Goal: Find specific page/section: Find specific page/section

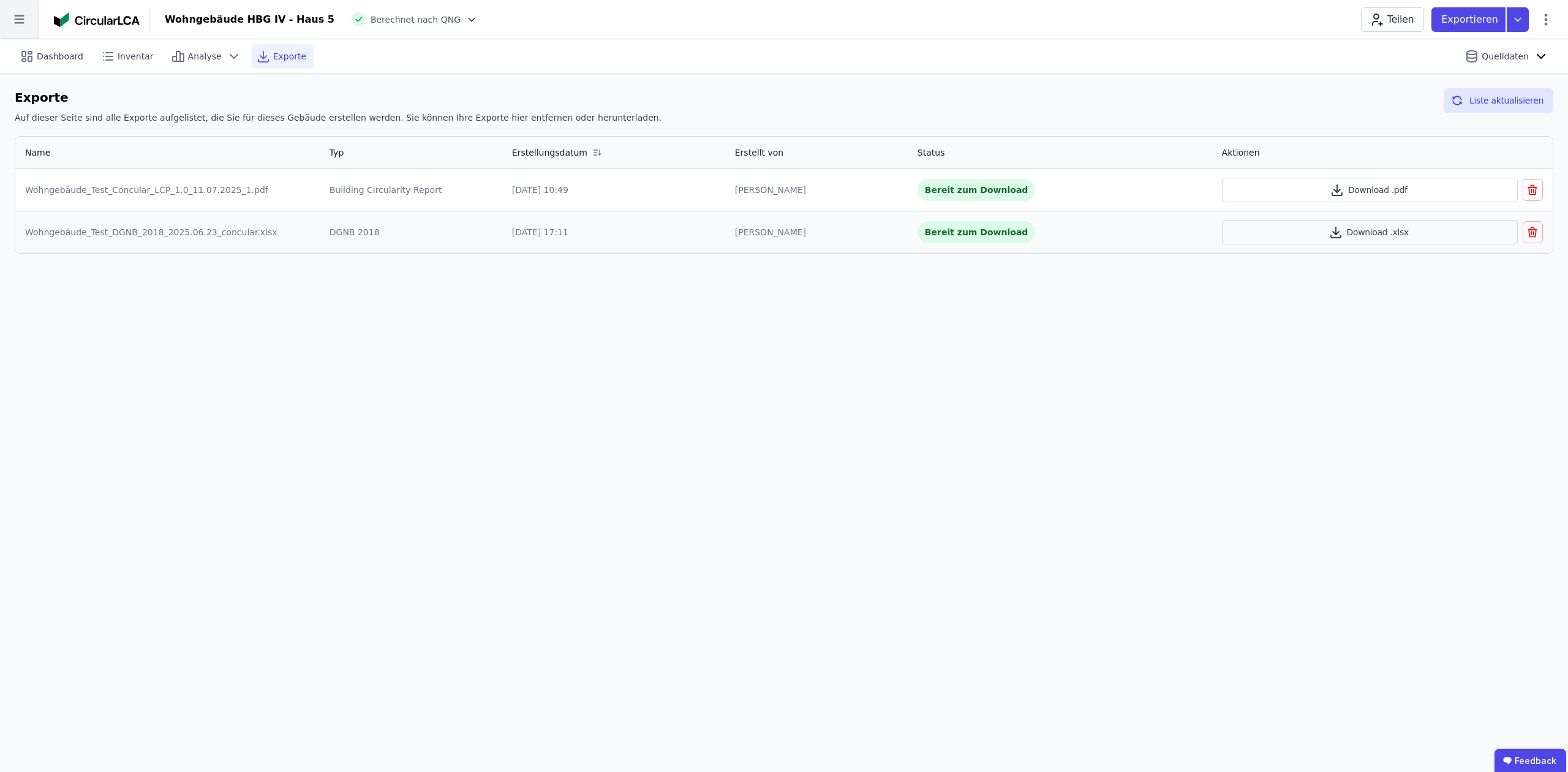
click at [12, 25] on icon at bounding box center [19, 19] width 39 height 39
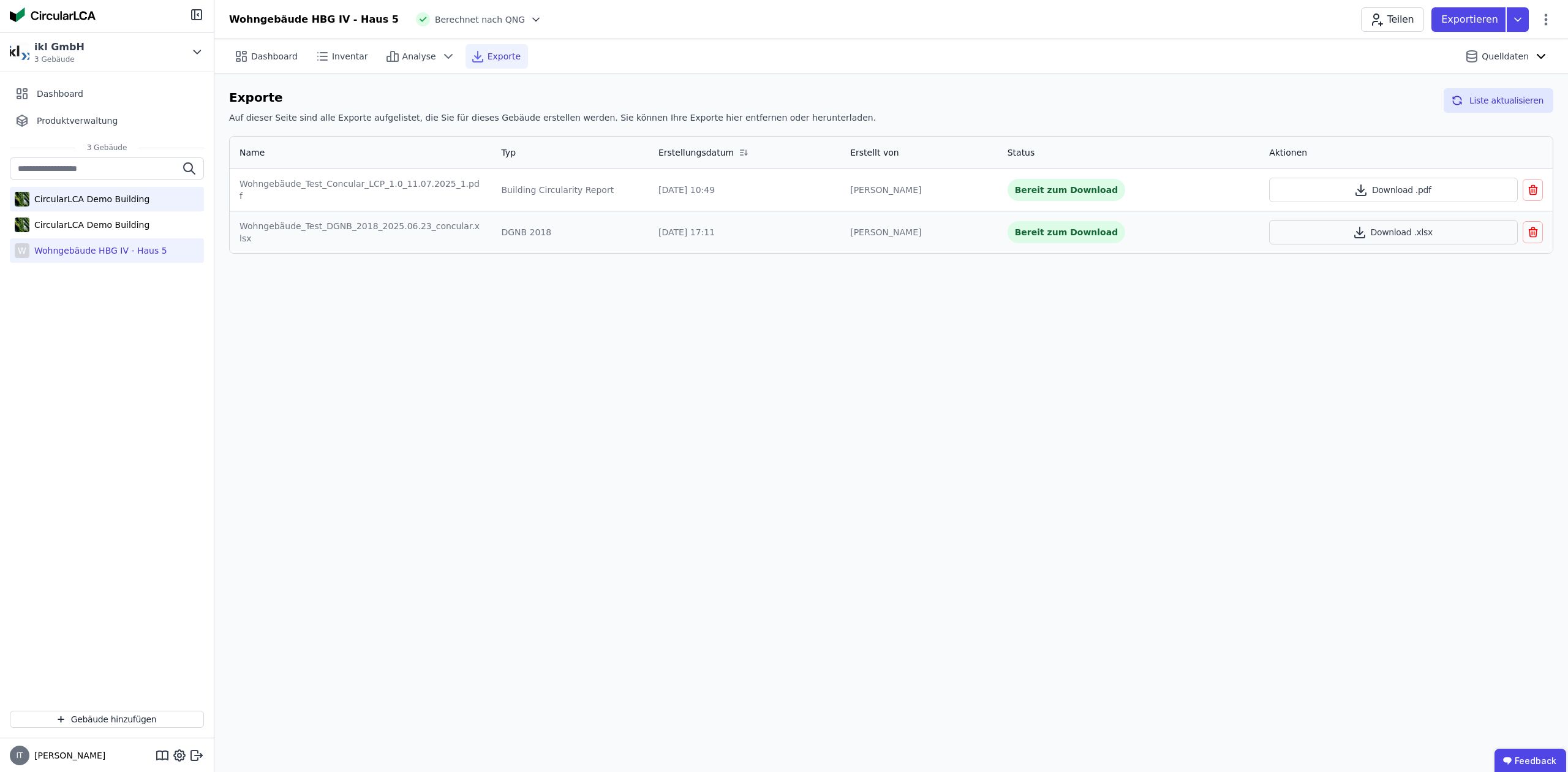
click at [82, 196] on div "CircularLCA Demo Building" at bounding box center [89, 199] width 120 height 12
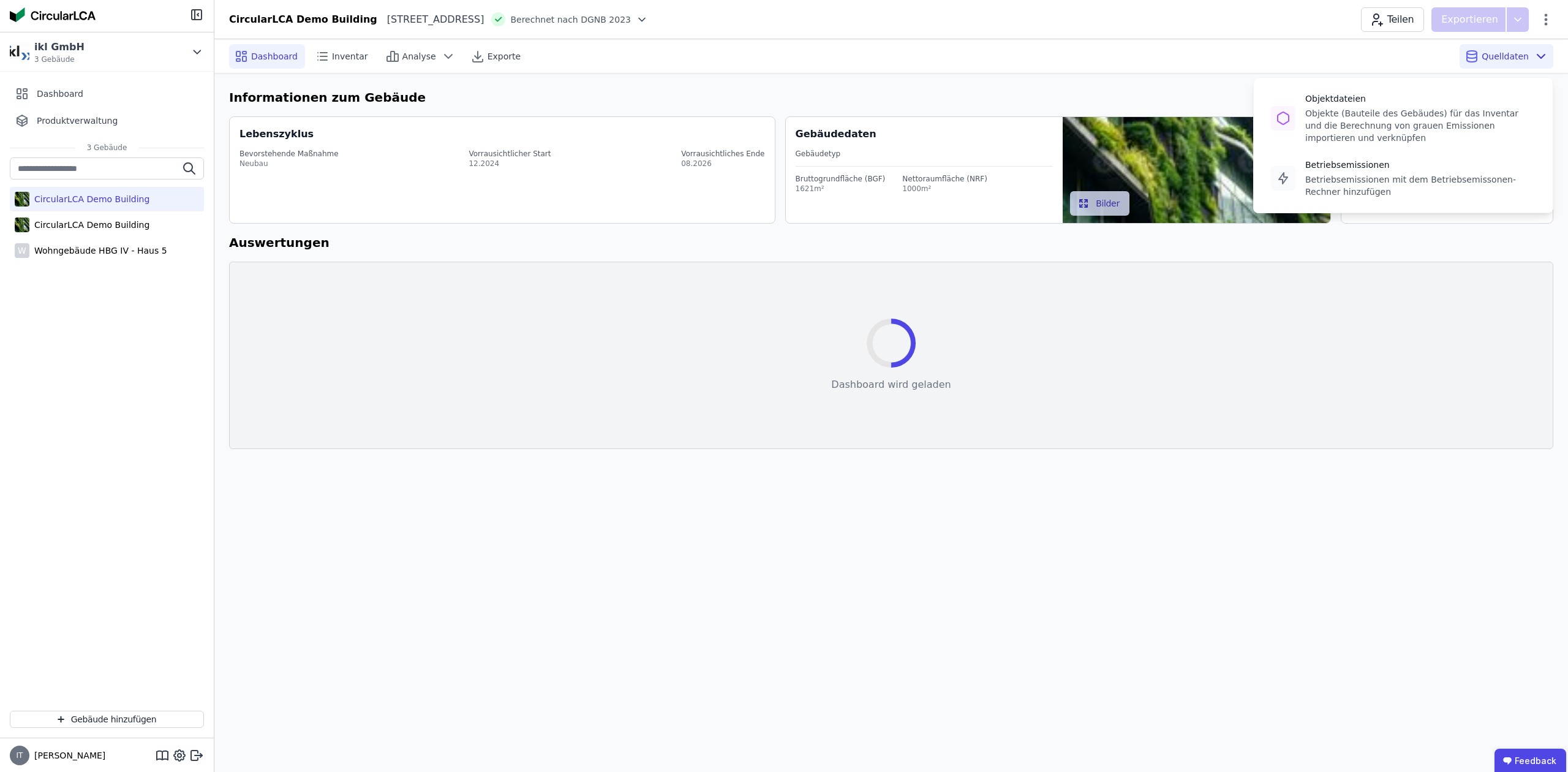
click at [1494, 59] on span "Quelldaten" at bounding box center [1505, 57] width 47 height 12
click at [1399, 120] on div "Objekte (Bauteile des Gebäudes) für das Inventar und die Berechnung von grauen …" at bounding box center [1421, 125] width 231 height 37
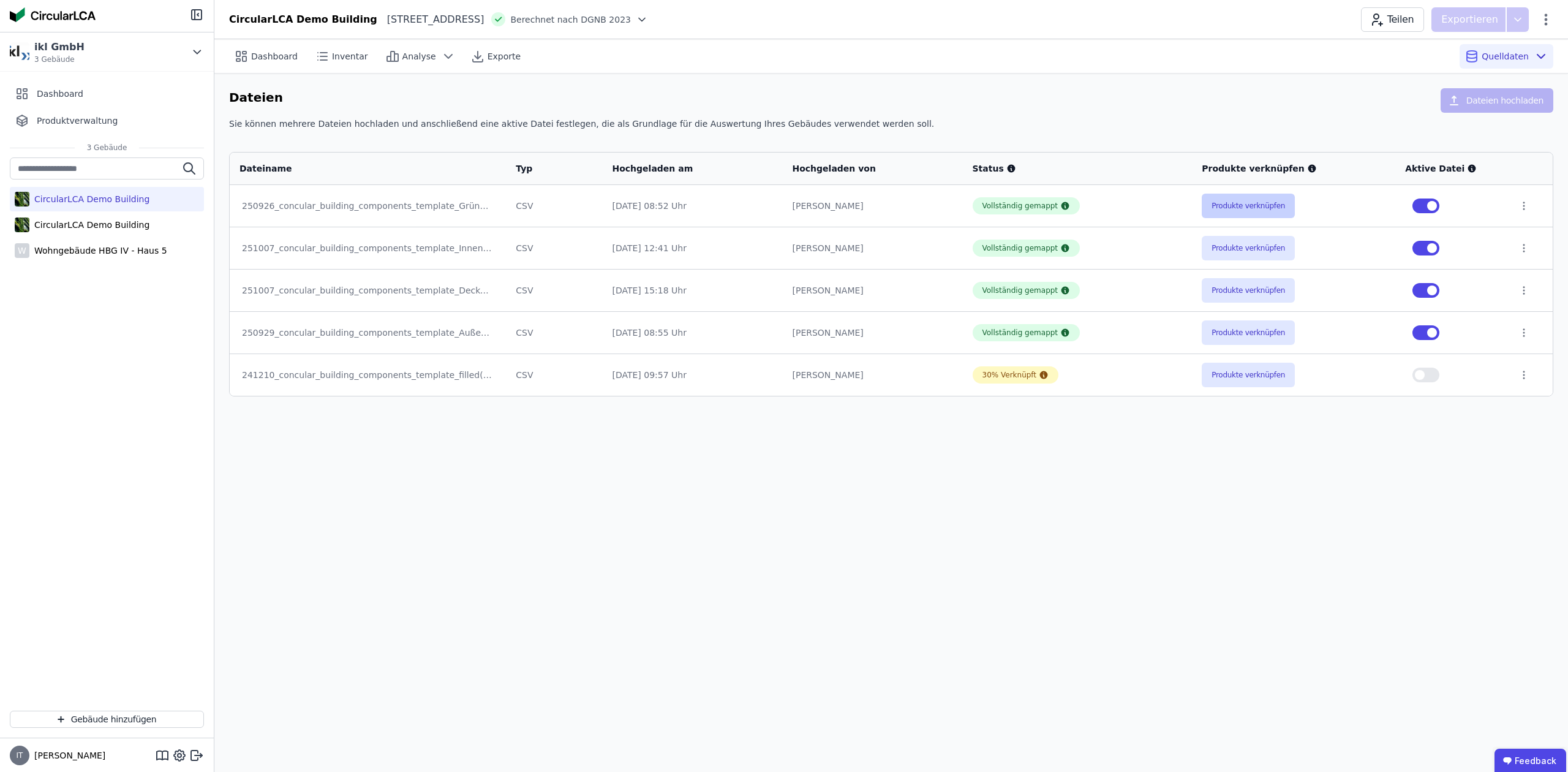
click at [1241, 207] on button "Produkte verknüpfen" at bounding box center [1248, 206] width 93 height 25
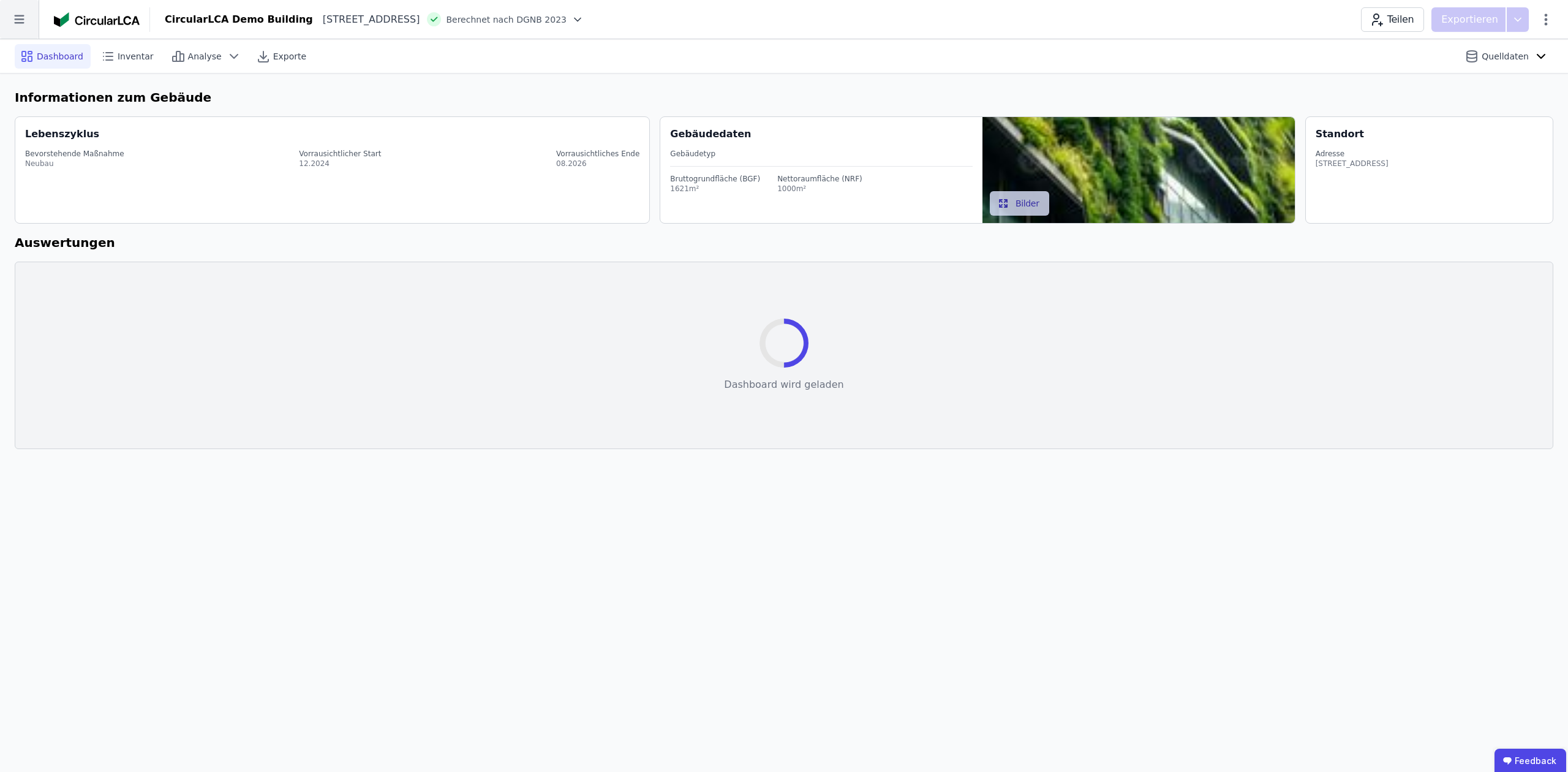
click at [25, 18] on icon at bounding box center [19, 19] width 39 height 39
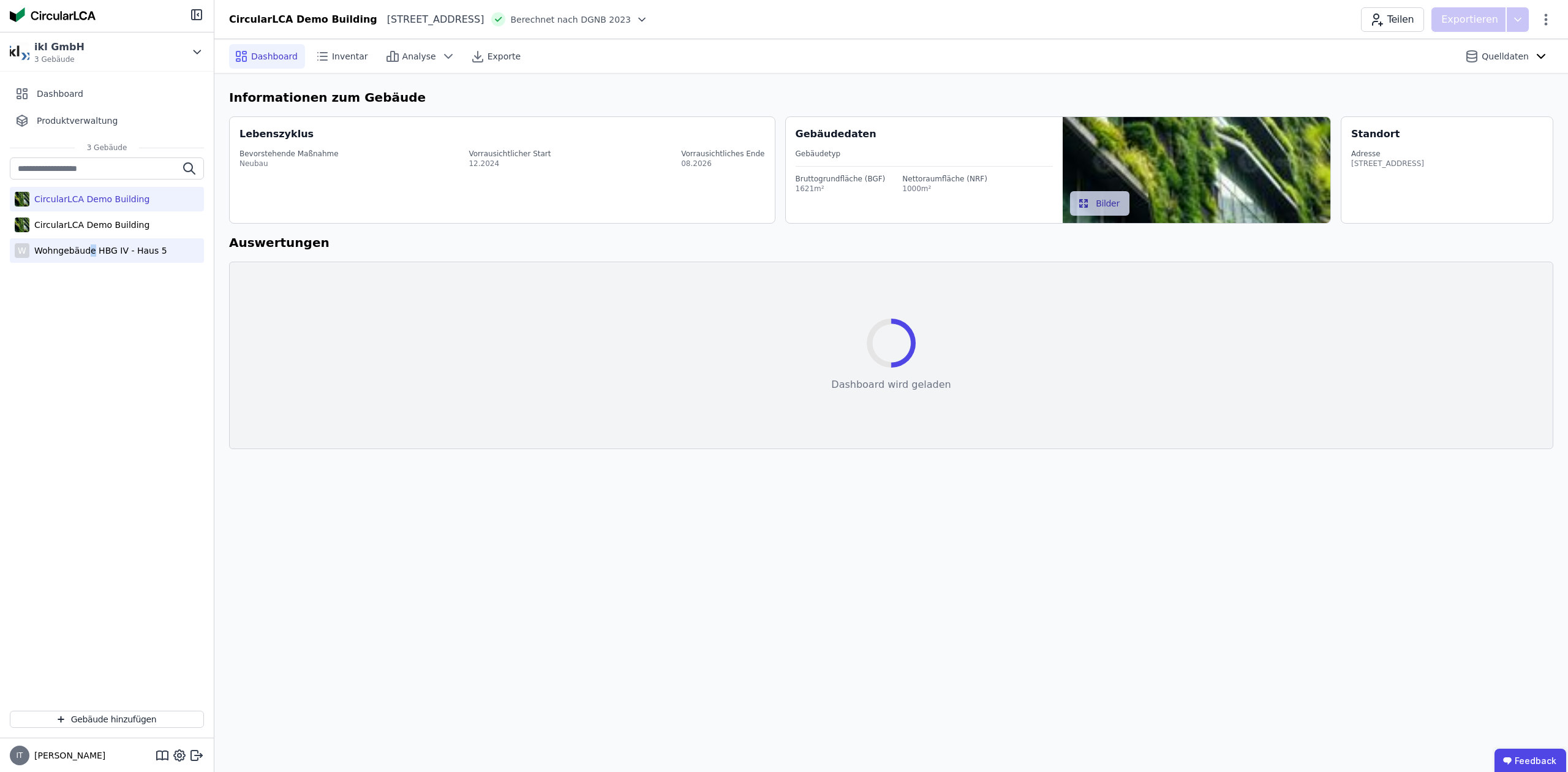
click at [89, 248] on div "Wohngebäude HBG IV - Haus 5" at bounding box center [98, 250] width 138 height 12
